Goal: Use online tool/utility: Utilize a website feature to perform a specific function

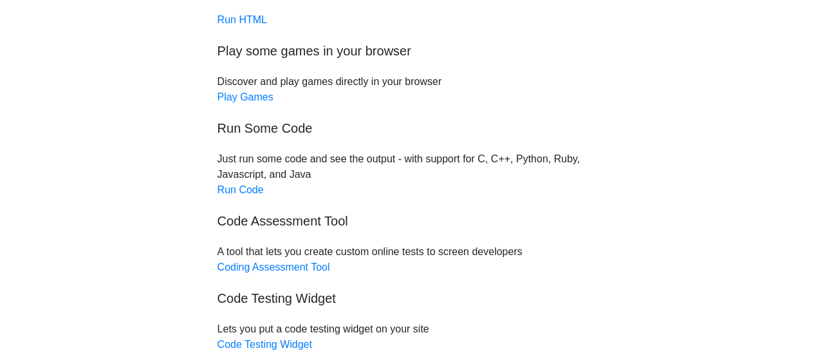
scroll to position [121, 0]
click at [243, 188] on link "Run Code" at bounding box center [241, 190] width 46 height 11
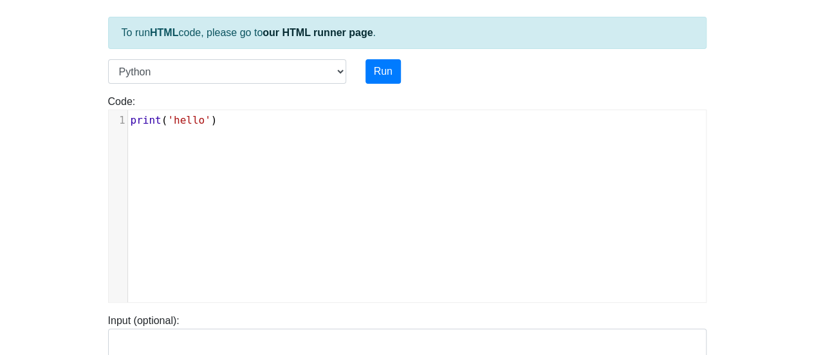
scroll to position [5, 0]
type textarea "print('hello')"
drag, startPoint x: 219, startPoint y: 121, endPoint x: 0, endPoint y: 104, distance: 219.6
click at [0, 104] on body "CodeTester Assessment Tool Widget Contact Login To run HTML code, please go to …" at bounding box center [407, 277] width 814 height 687
click at [203, 208] on div "​ x 1 ​" at bounding box center [417, 215] width 617 height 211
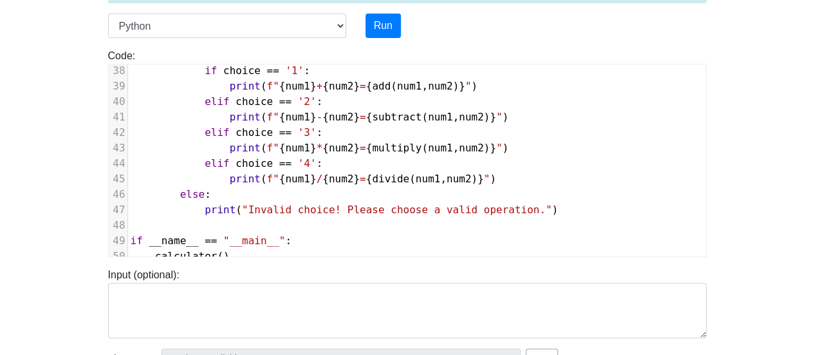
scroll to position [86, 0]
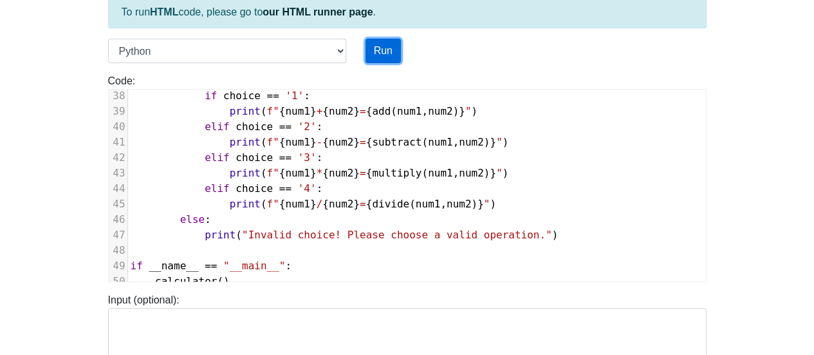
click at [380, 44] on button "Run" at bounding box center [383, 51] width 35 height 24
type input "[URL][DOMAIN_NAME]"
type textarea "Submission status: Runtime Error (NZEC) Stdout: Welcome to the Calculator! Sele…"
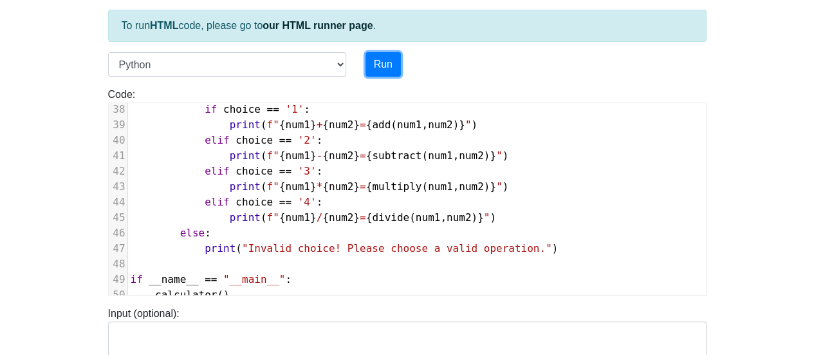
scroll to position [0, 0]
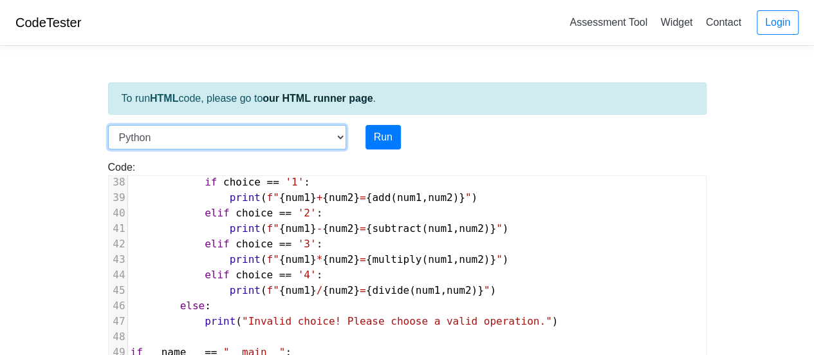
click at [333, 135] on select "C C++ Go Java Javascript Python Ruby" at bounding box center [227, 137] width 238 height 24
